Goal: Task Accomplishment & Management: Use online tool/utility

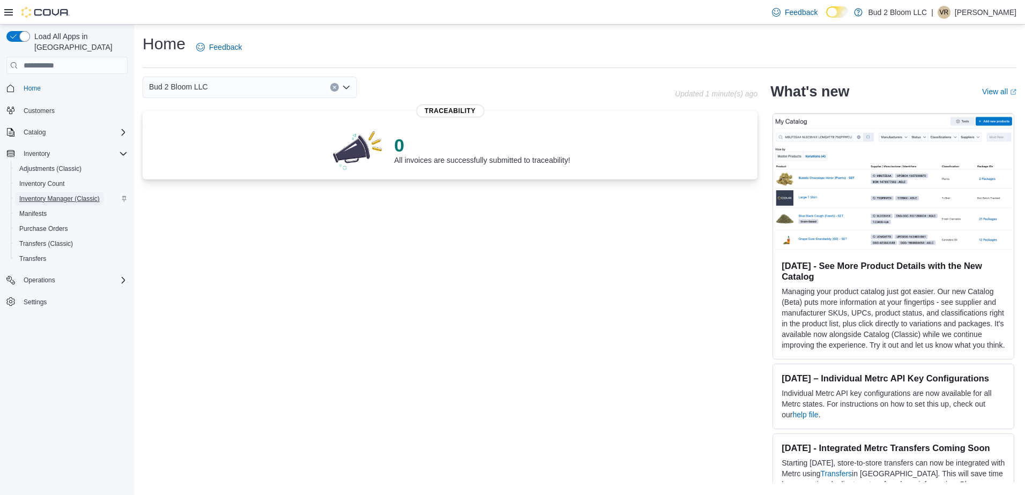
click at [70, 195] on span "Inventory Manager (Classic)" at bounding box center [59, 199] width 80 height 9
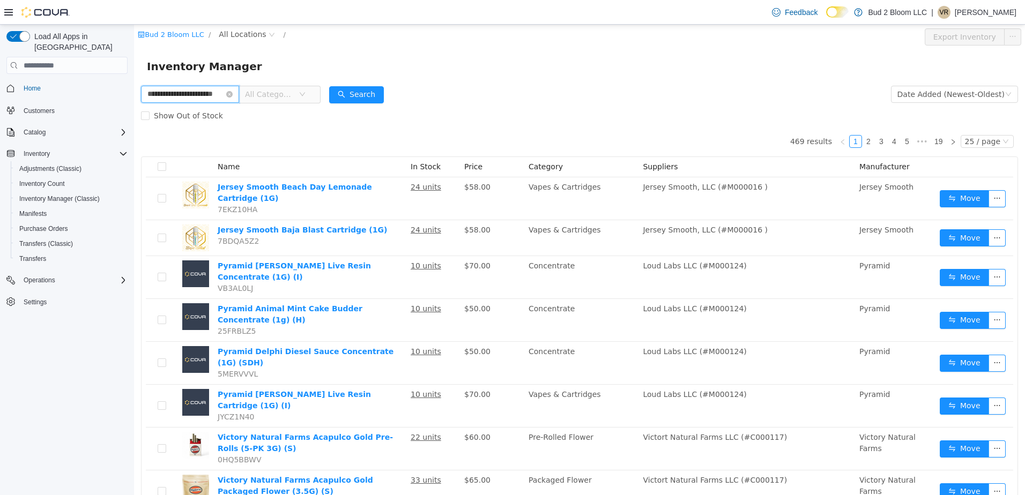
scroll to position [0, 13]
type input "**********"
click at [370, 91] on button "Search" at bounding box center [366, 94] width 55 height 17
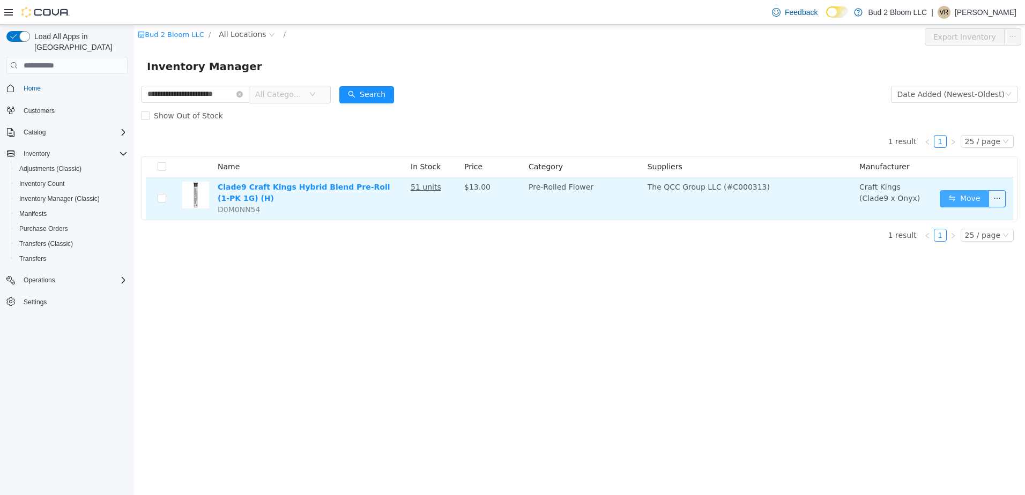
click at [970, 200] on button "Move" at bounding box center [964, 198] width 49 height 17
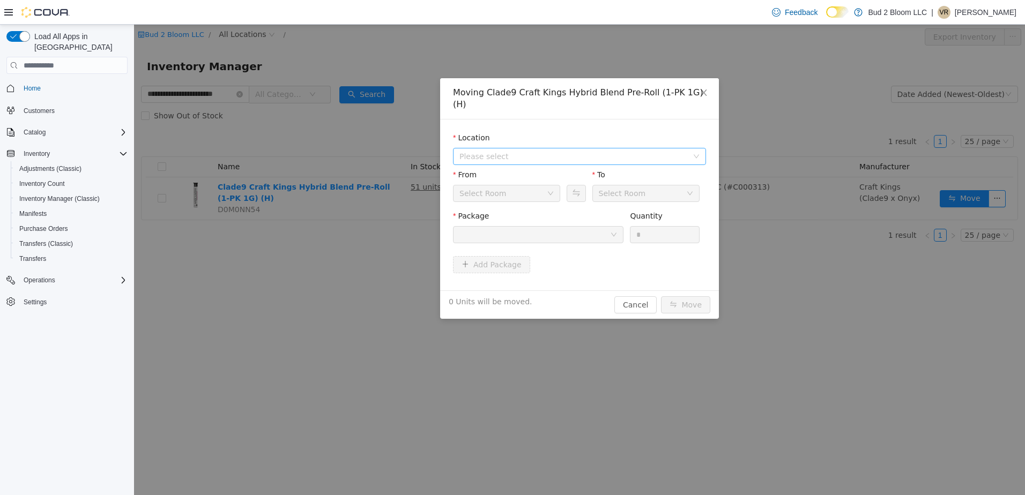
click at [518, 151] on span "Please select" at bounding box center [573, 156] width 228 height 11
click at [519, 181] on span "[STREET_ADDRESS]" at bounding box center [517, 183] width 75 height 9
click at [519, 181] on div "From Select Room" at bounding box center [506, 187] width 107 height 37
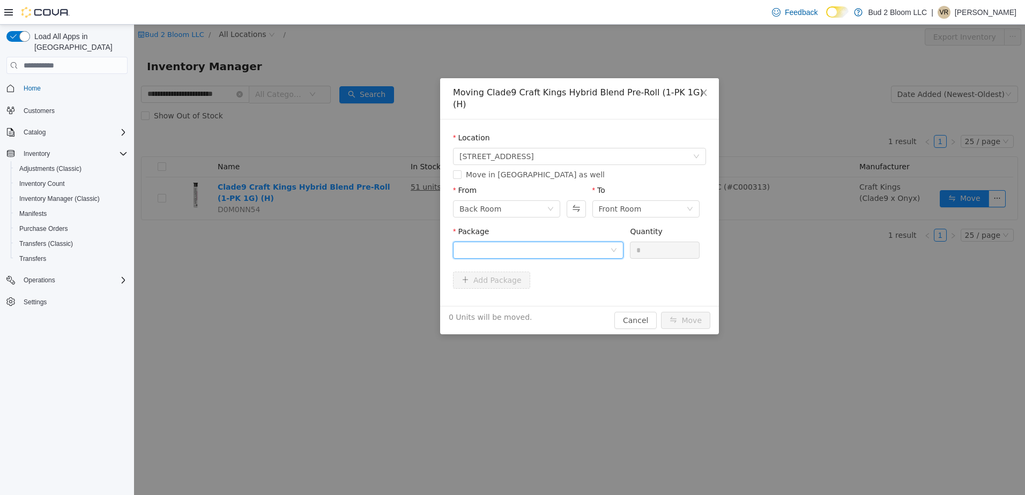
click at [613, 242] on div at bounding box center [538, 250] width 170 height 17
click at [553, 273] on strong "1A4110300002A31000014467" at bounding box center [522, 277] width 126 height 9
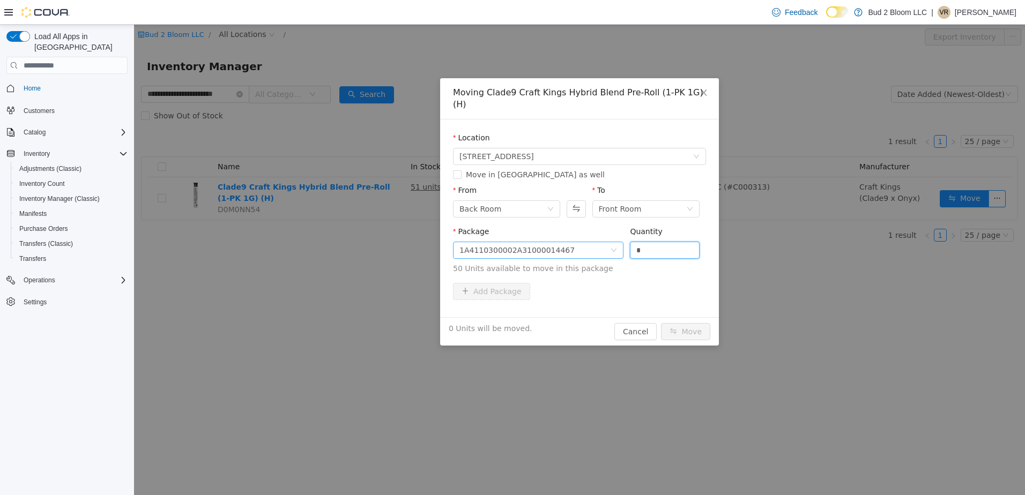
drag, startPoint x: 670, startPoint y: 239, endPoint x: 604, endPoint y: 233, distance: 66.2
click at [604, 233] on span "Package 1A4110300002A31000014467 Quantity * 50 Units available to move in this …" at bounding box center [579, 250] width 253 height 47
type input "**"
click at [681, 323] on button "Move" at bounding box center [685, 331] width 49 height 17
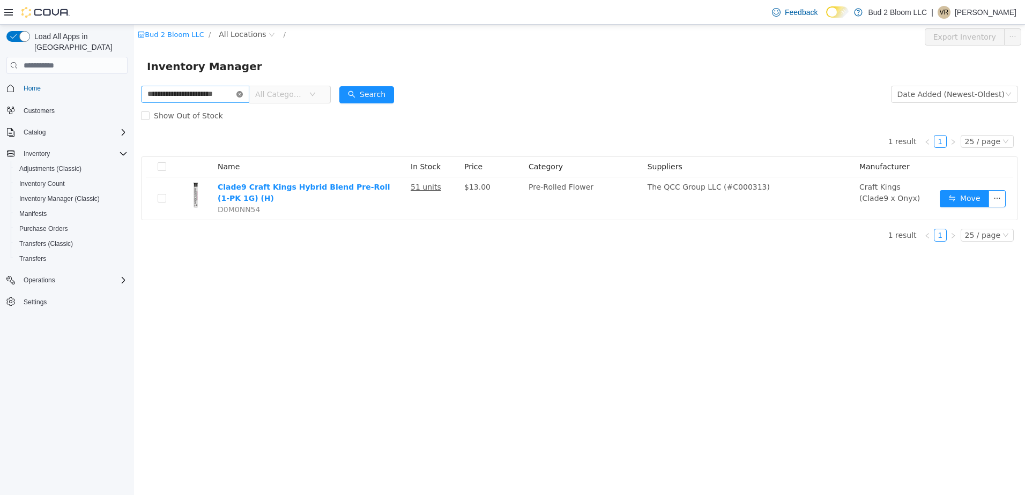
click at [241, 95] on icon "icon: close-circle" at bounding box center [239, 94] width 6 height 6
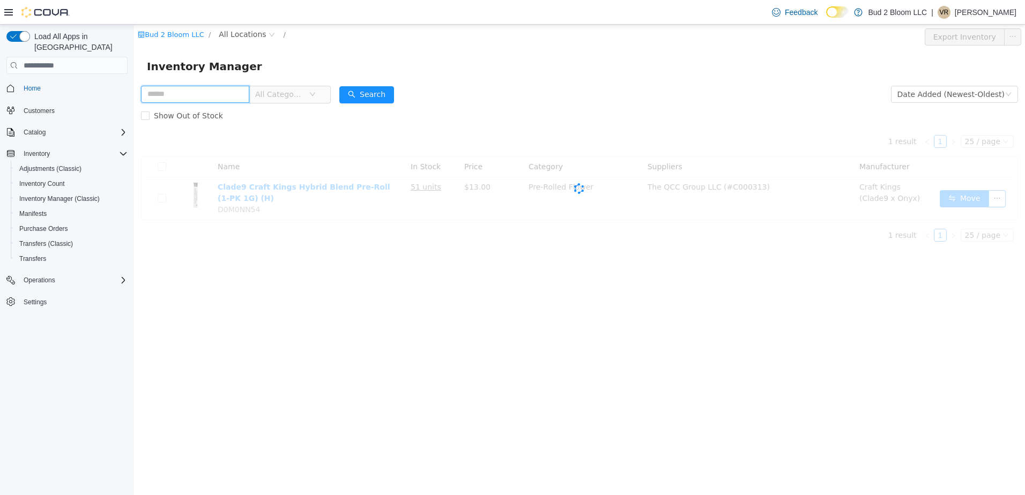
click at [210, 88] on input "text" at bounding box center [195, 94] width 108 height 17
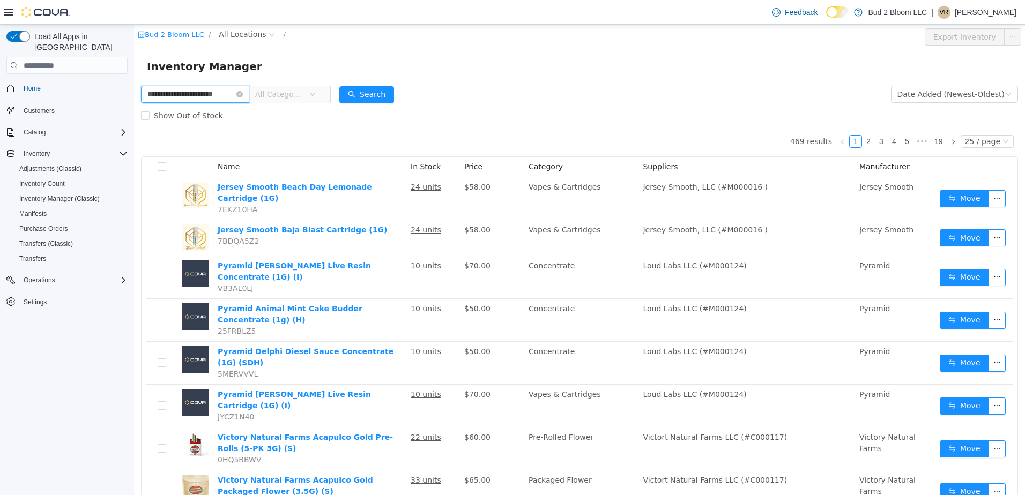
scroll to position [0, 13]
type input "**********"
click at [370, 92] on button "Search" at bounding box center [366, 94] width 55 height 17
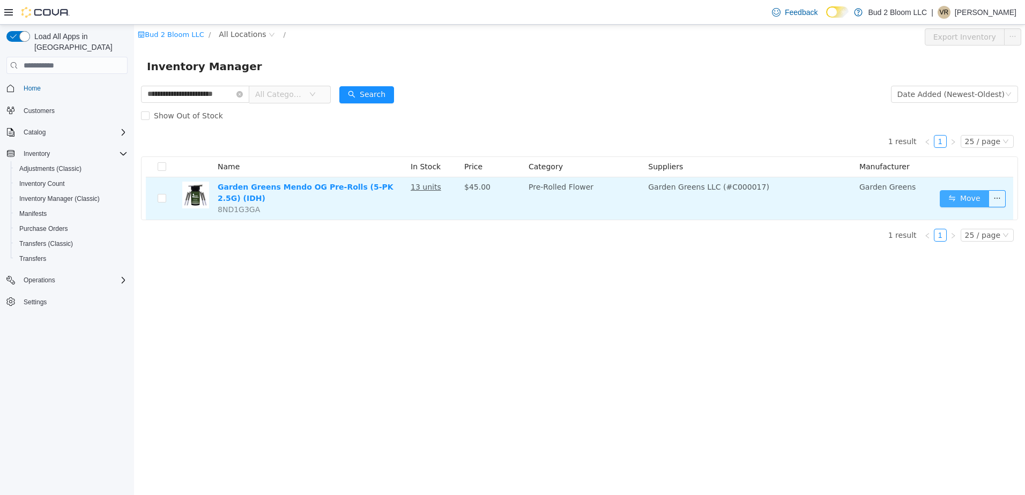
click at [973, 194] on button "Move" at bounding box center [964, 198] width 49 height 17
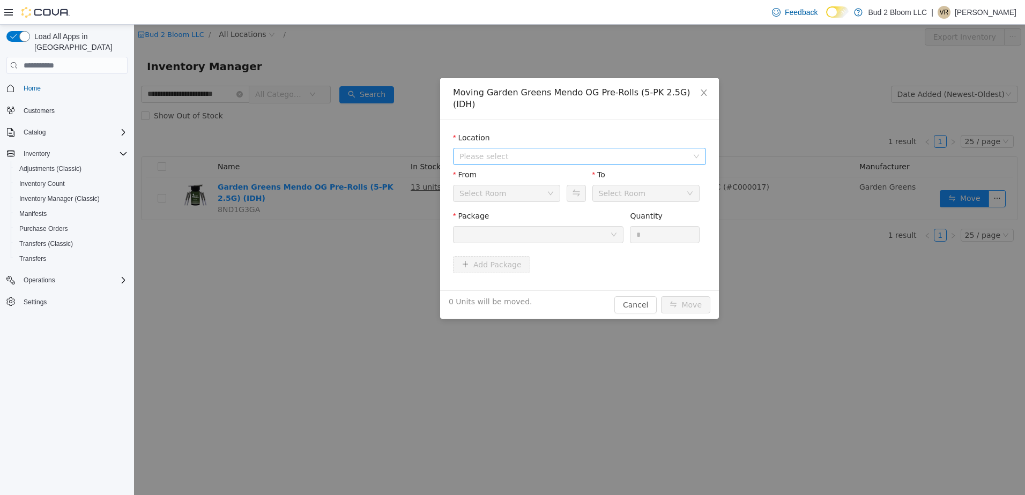
click at [508, 151] on span "Please select" at bounding box center [573, 156] width 228 height 11
click at [524, 181] on span "[STREET_ADDRESS]" at bounding box center [517, 183] width 75 height 9
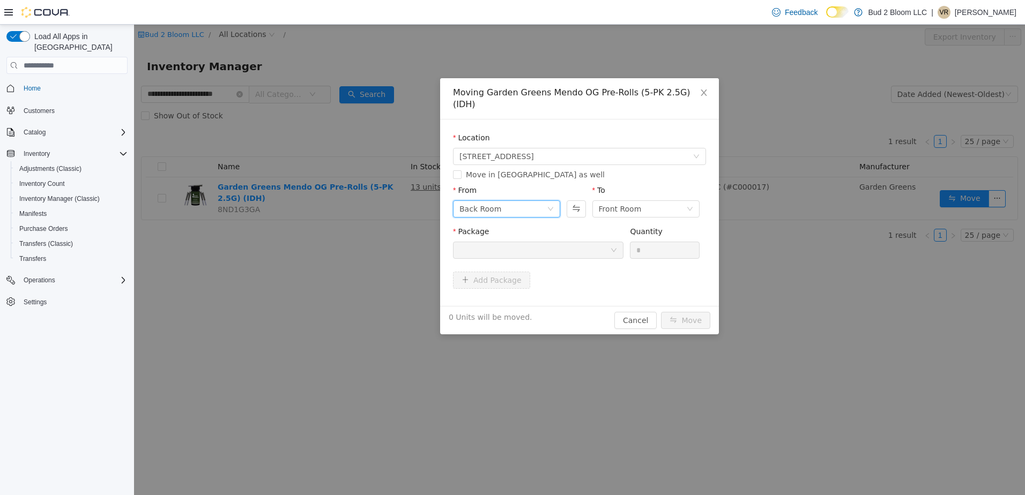
click at [516, 201] on div "Back Room" at bounding box center [502, 209] width 87 height 16
drag, startPoint x: 505, startPoint y: 289, endPoint x: 567, endPoint y: 282, distance: 62.1
click at [507, 289] on li "DEAL ROOM (PROMO)" at bounding box center [506, 287] width 107 height 17
click at [585, 242] on div at bounding box center [534, 250] width 151 height 16
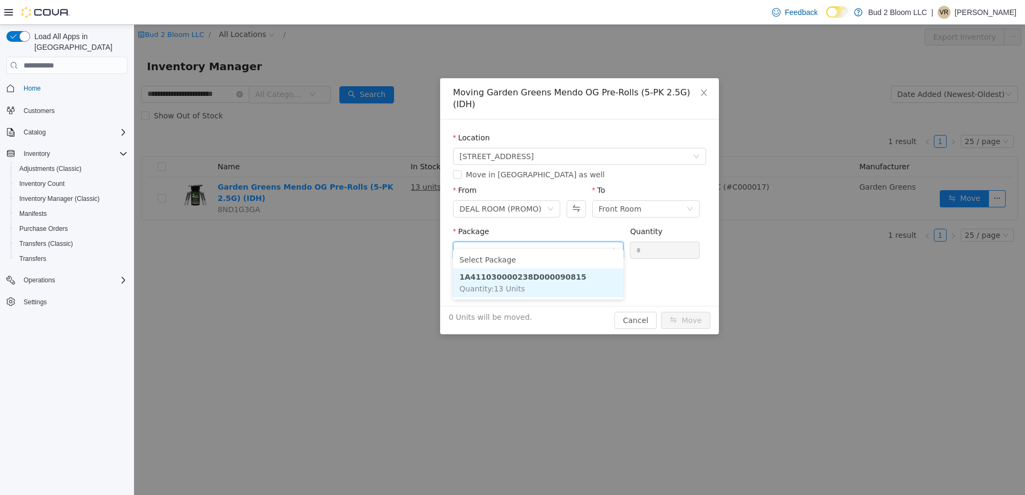
drag, startPoint x: 554, startPoint y: 274, endPoint x: 564, endPoint y: 272, distance: 9.9
click at [560, 273] on strong "1A411030000238D000090815" at bounding box center [522, 277] width 127 height 9
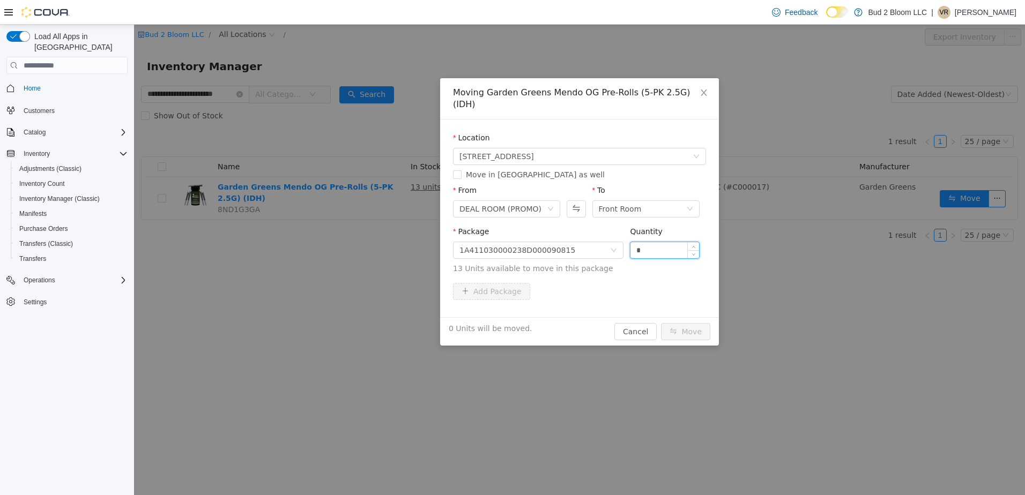
drag, startPoint x: 661, startPoint y: 238, endPoint x: 630, endPoint y: 237, distance: 31.1
click at [632, 242] on input "*" at bounding box center [664, 250] width 69 height 16
type input "*"
click at [661, 323] on button "Move" at bounding box center [685, 331] width 49 height 17
